Goal: Task Accomplishment & Management: Manage account settings

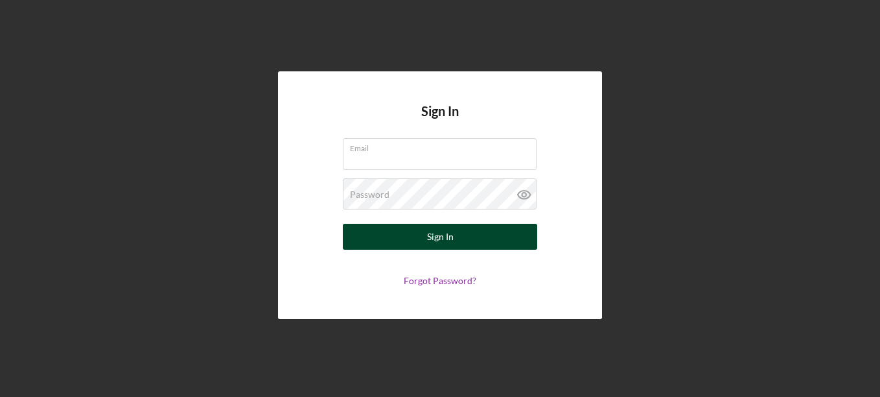
type input "[EMAIL_ADDRESS][DOMAIN_NAME]"
click at [414, 234] on button "Sign In" at bounding box center [440, 237] width 194 height 26
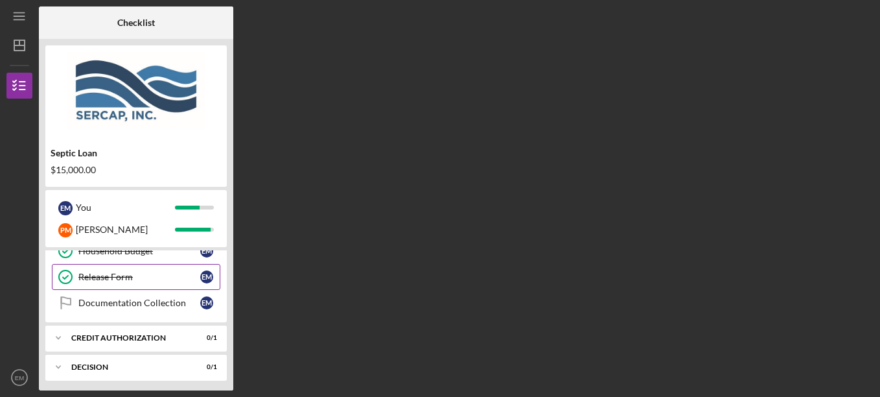
scroll to position [324, 0]
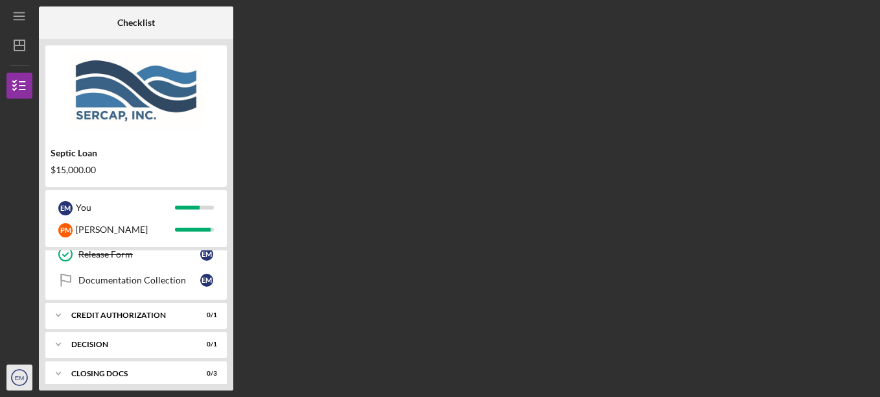
click at [22, 372] on icon "EM" at bounding box center [19, 377] width 26 height 32
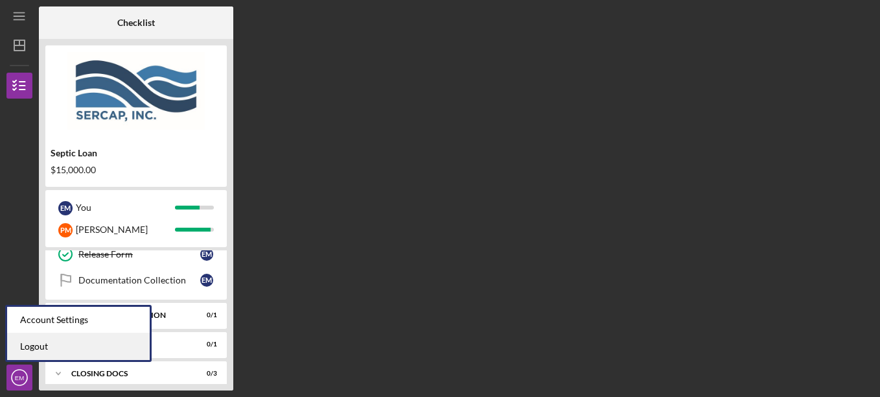
click at [42, 348] on link "Logout" at bounding box center [78, 346] width 143 height 27
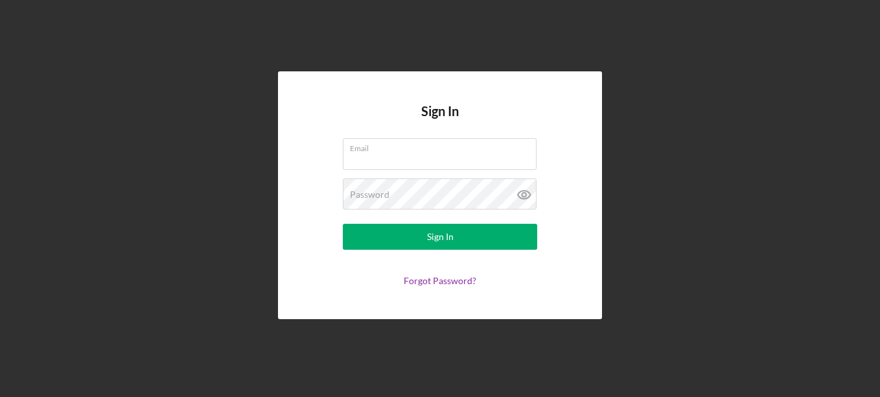
type input "[EMAIL_ADDRESS][DOMAIN_NAME]"
click at [690, 86] on div "Sign In Email [EMAIL_ADDRESS][DOMAIN_NAME] Password Sign In Forgot Password?" at bounding box center [439, 195] width 867 height 390
